Goal: Transaction & Acquisition: Obtain resource

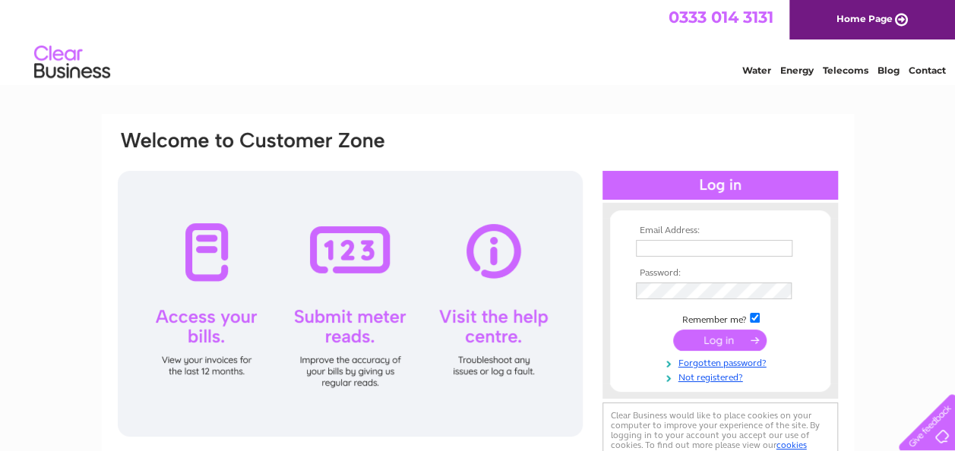
type input "[EMAIL_ADDRESS][DOMAIN_NAME]"
click at [719, 337] on input "submit" at bounding box center [719, 340] width 93 height 21
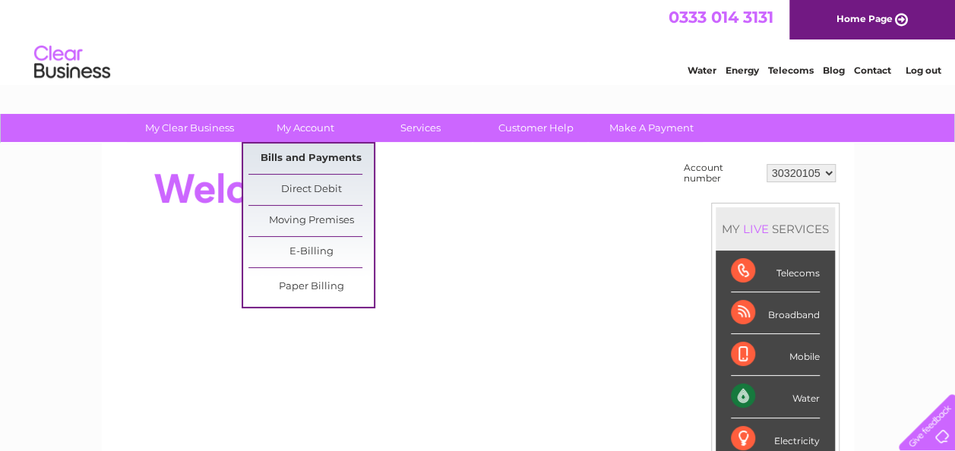
click at [305, 160] on link "Bills and Payments" at bounding box center [310, 159] width 125 height 30
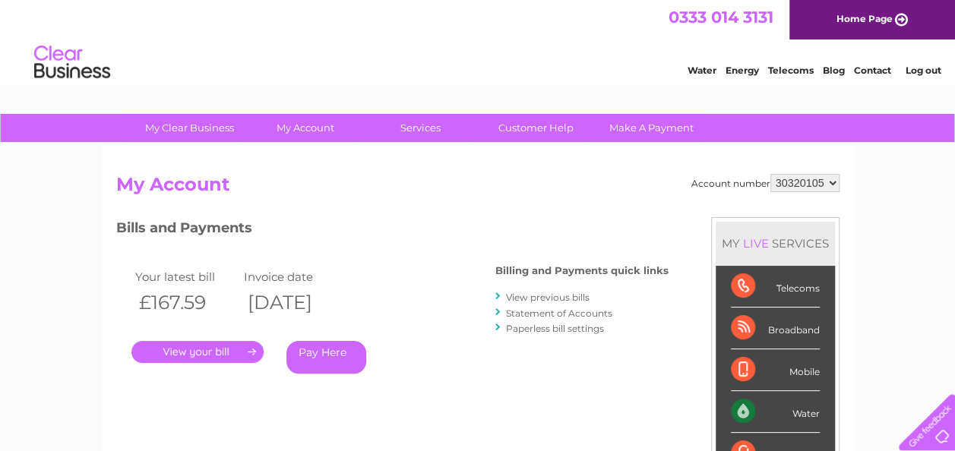
click at [201, 351] on link "." at bounding box center [197, 352] width 132 height 22
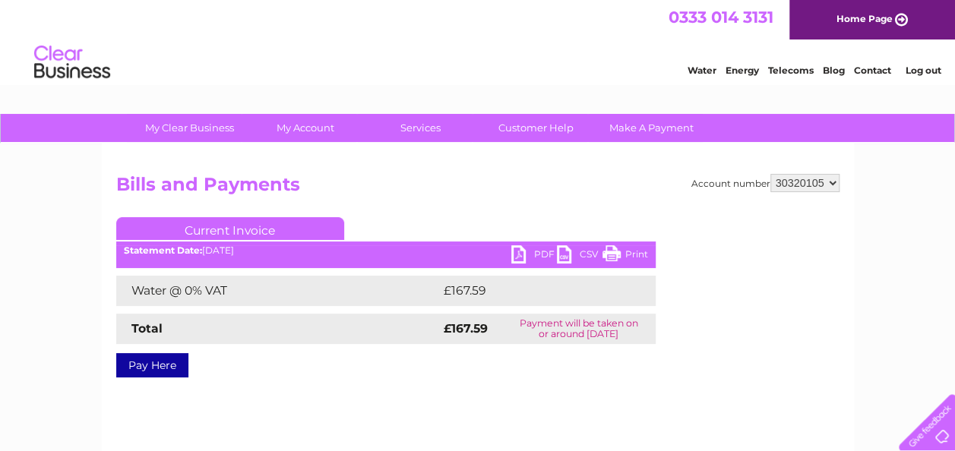
click at [530, 251] on link "PDF" at bounding box center [534, 256] width 46 height 22
click at [919, 70] on link "Log out" at bounding box center [923, 70] width 36 height 11
